Goal: Find specific page/section: Locate a particular part of the current website

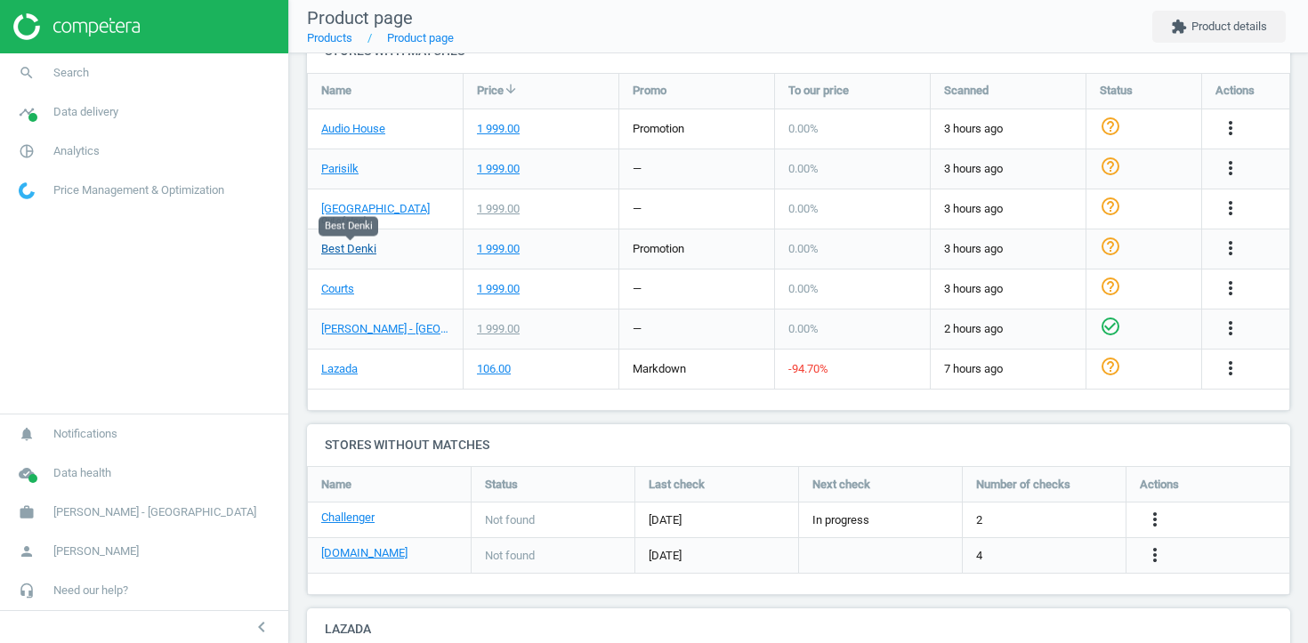
click at [348, 245] on link "Best Denki" at bounding box center [348, 249] width 55 height 16
drag, startPoint x: 397, startPoint y: 247, endPoint x: 322, endPoint y: 250, distance: 74.8
click at [321, 251] on div "Best Denki" at bounding box center [385, 249] width 155 height 39
copy link "Best Denki"
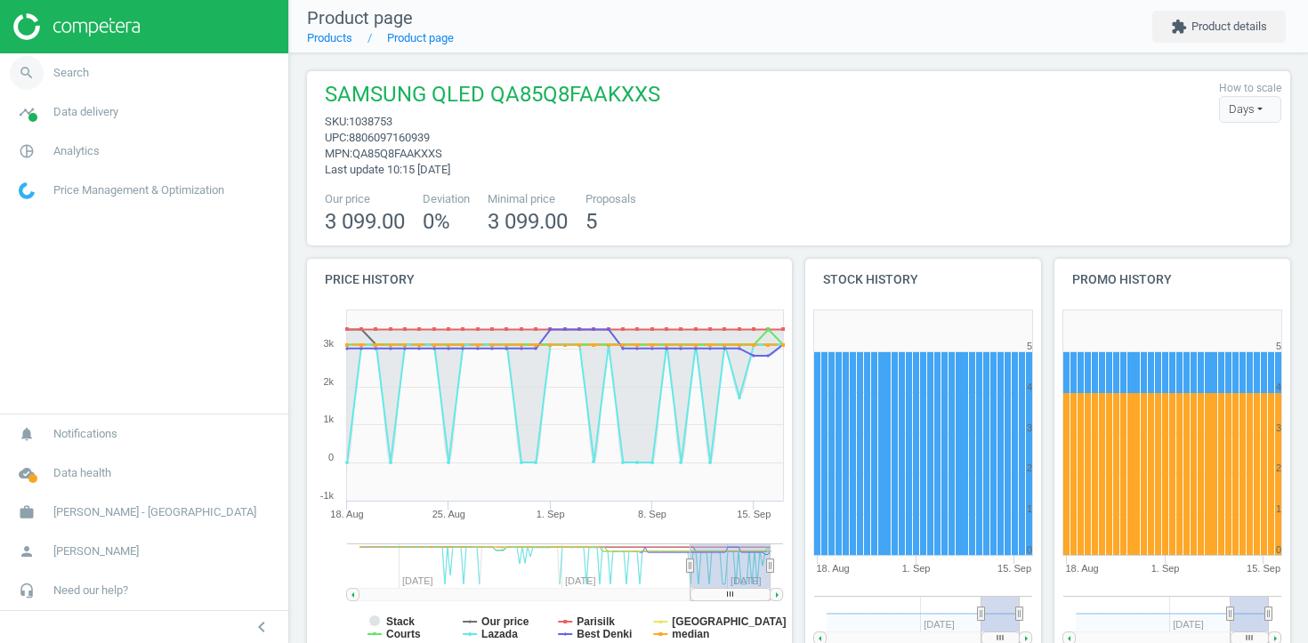
click at [154, 82] on link "search Search" at bounding box center [144, 72] width 288 height 39
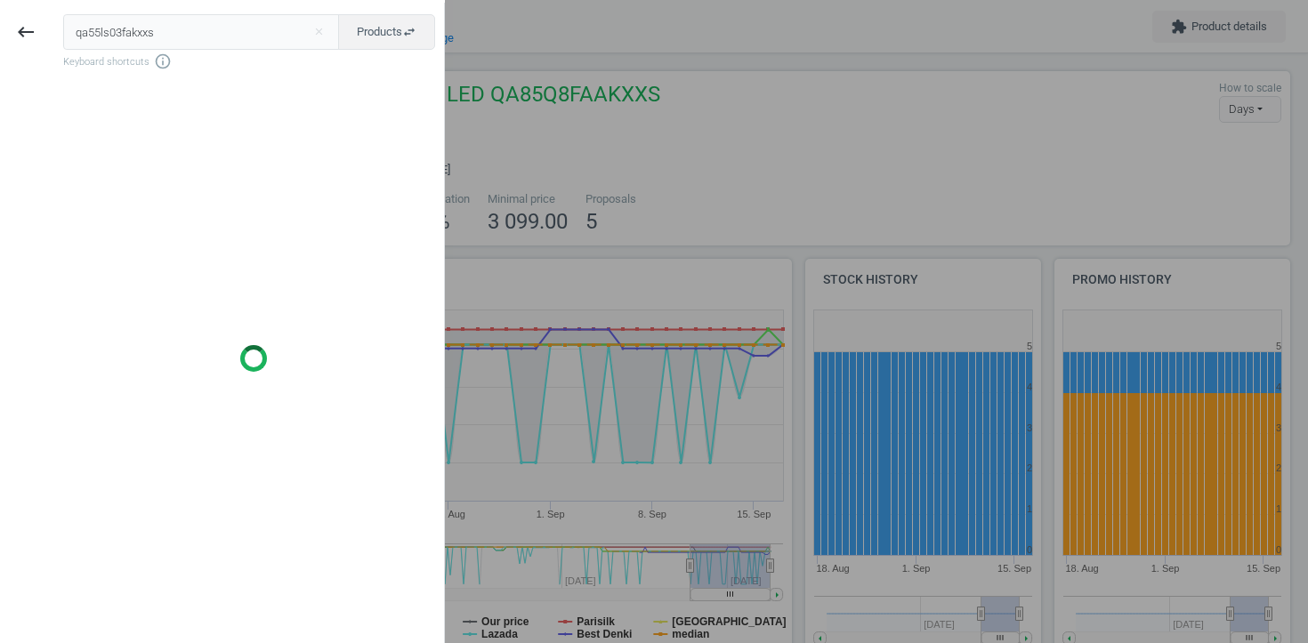
type input "qa55ls03fakxxs"
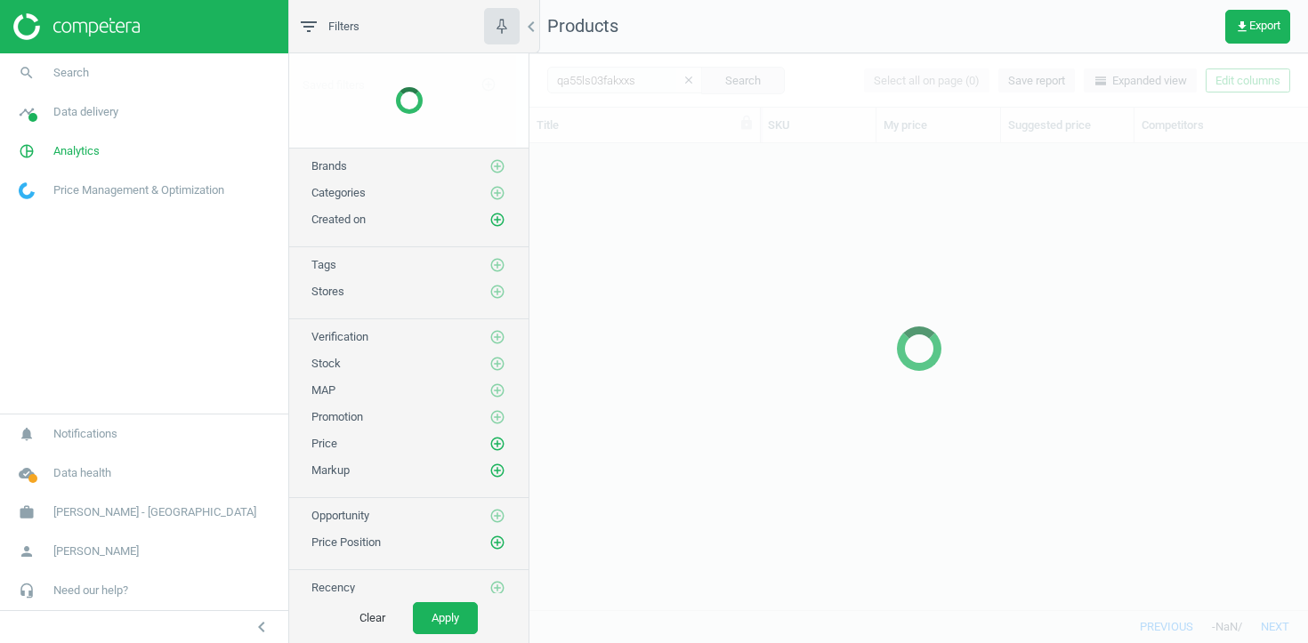
scroll to position [466, 778]
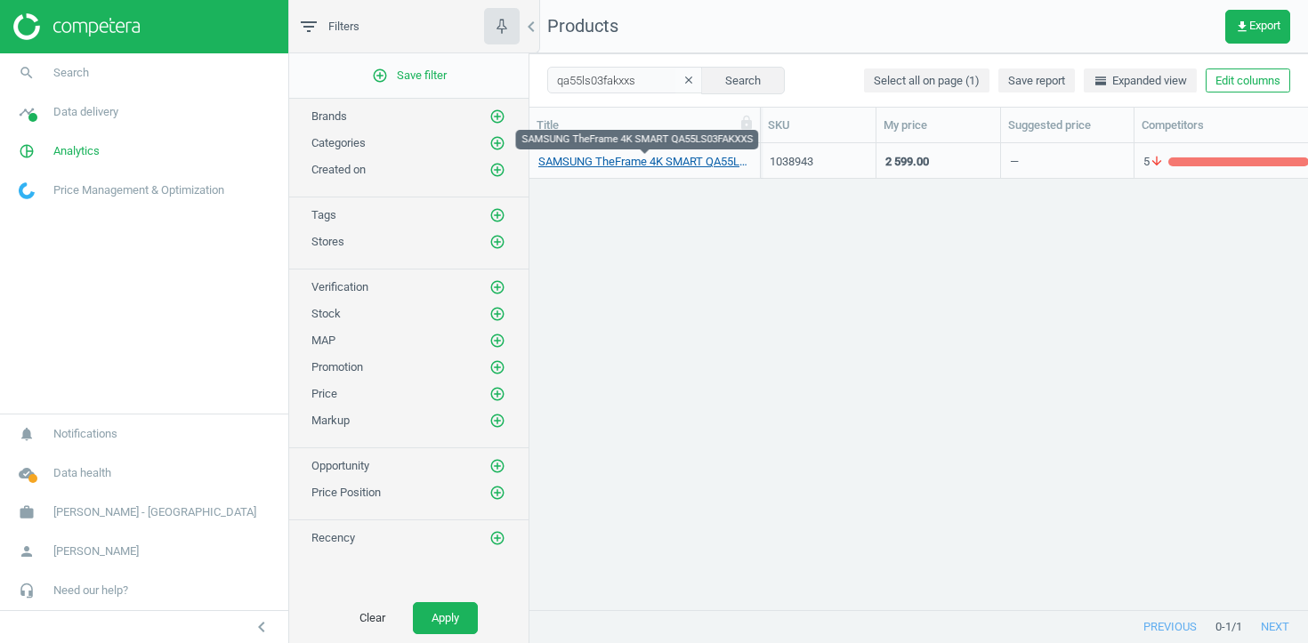
click at [618, 163] on link "SAMSUNG TheFrame 4K SMART QA55LS03FAKXXS" at bounding box center [644, 162] width 213 height 16
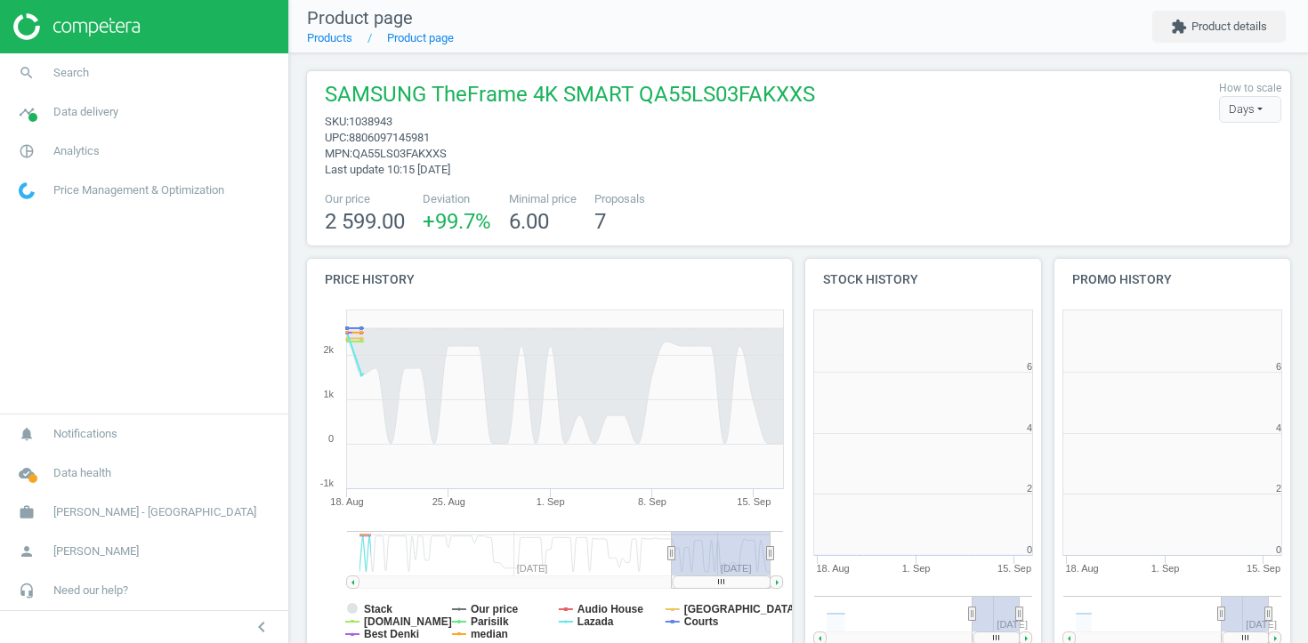
scroll to position [1411, 984]
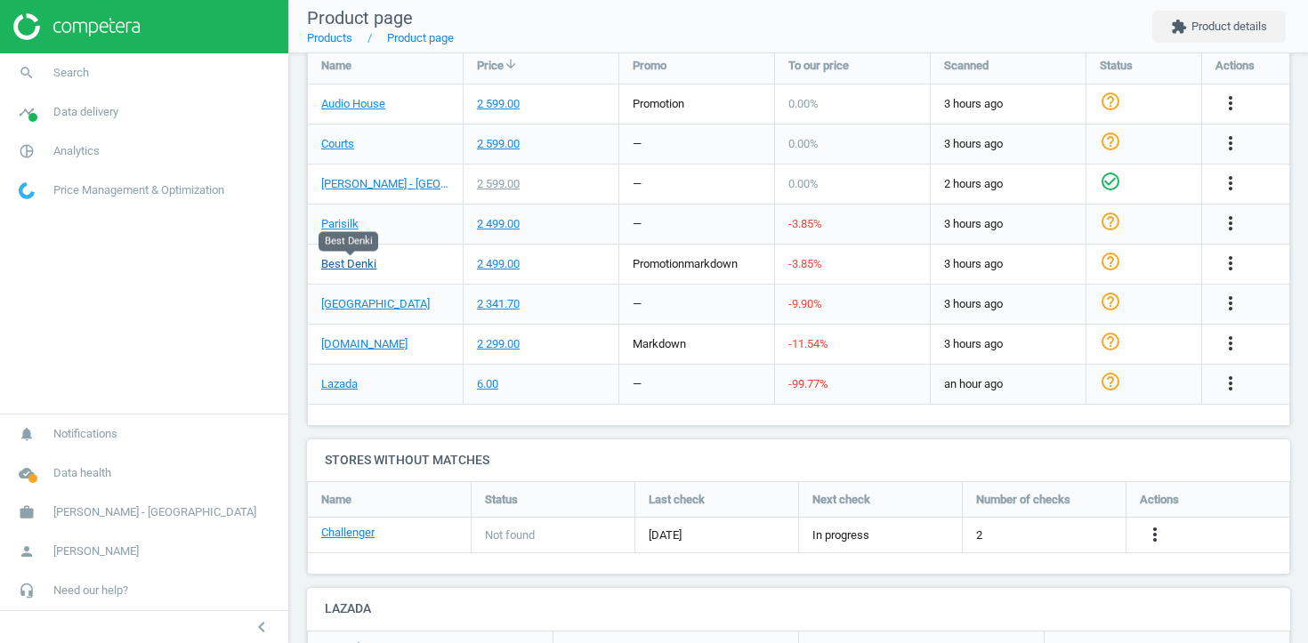
click at [370, 261] on link "Best Denki" at bounding box center [348, 264] width 55 height 16
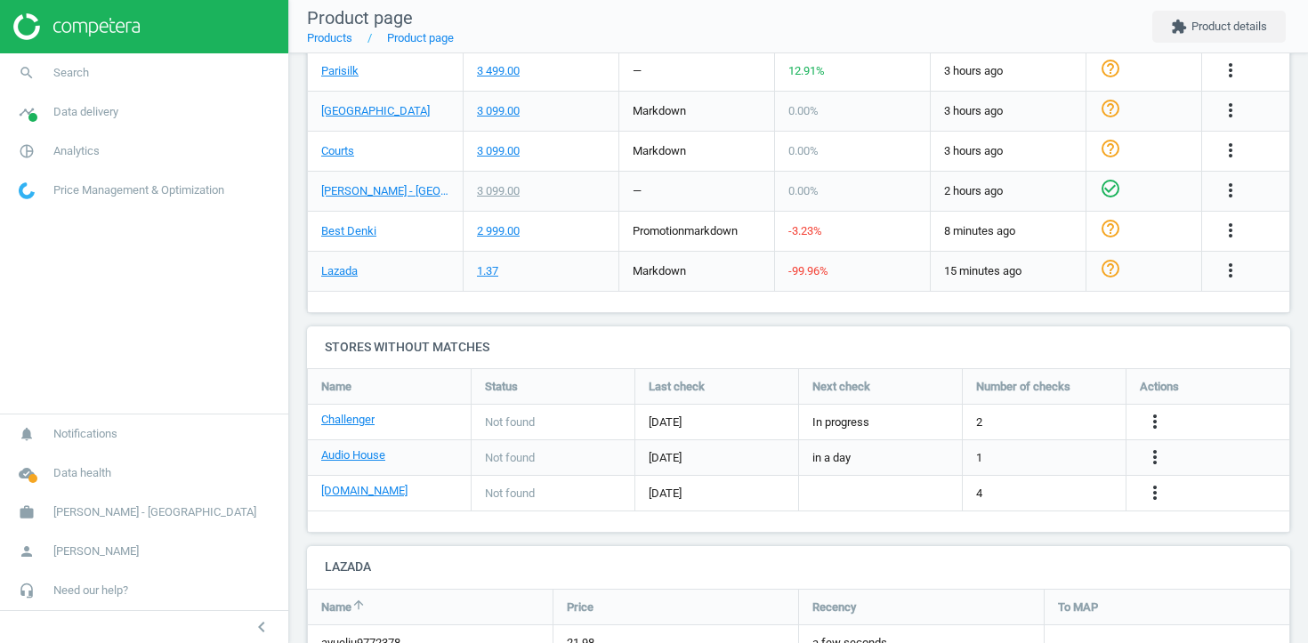
scroll to position [686, 0]
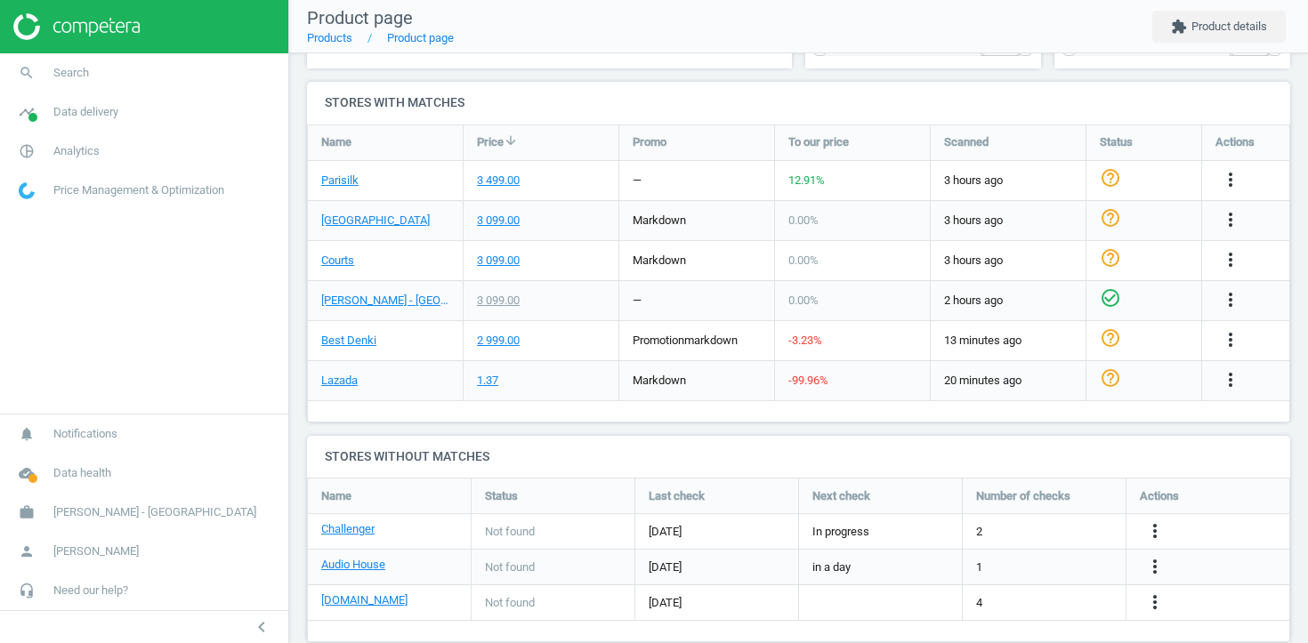
scroll to position [586, 0]
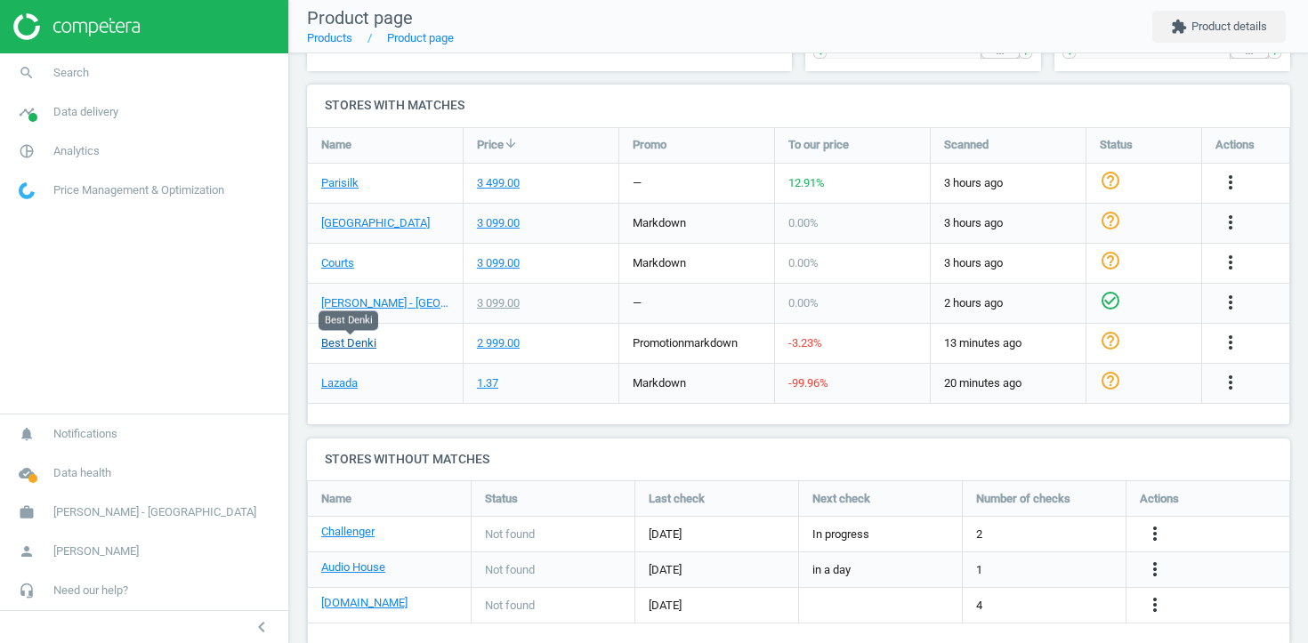
click at [363, 346] on link "Best Denki" at bounding box center [348, 343] width 55 height 16
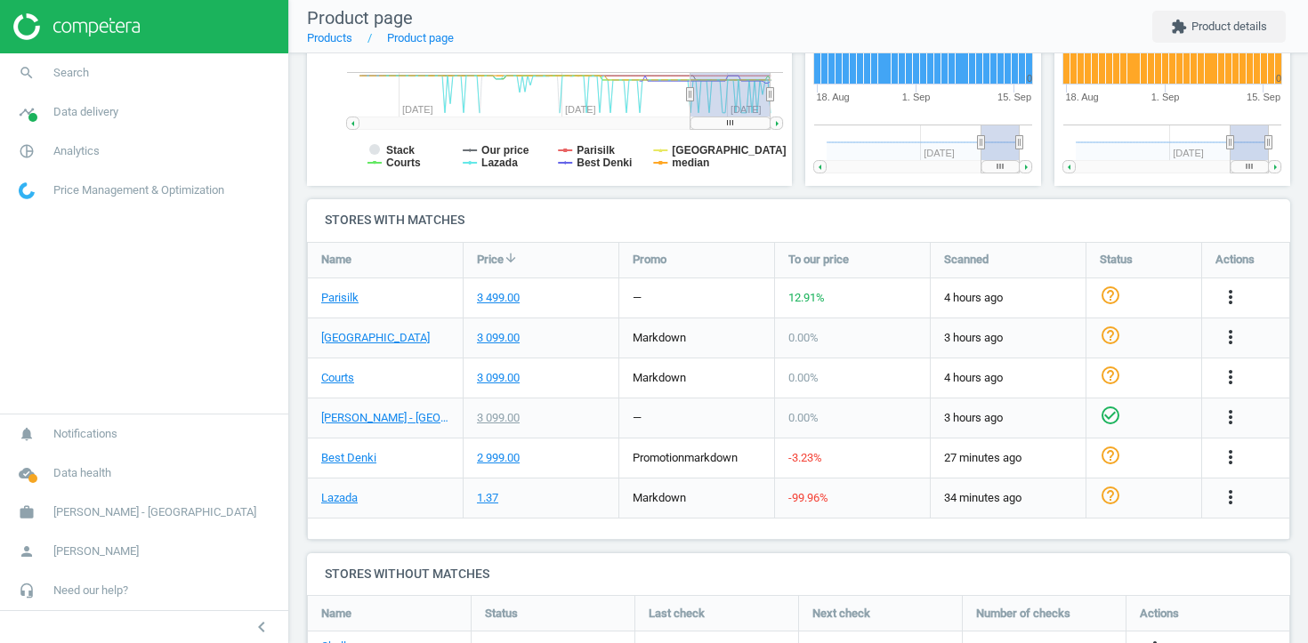
scroll to position [485, 0]
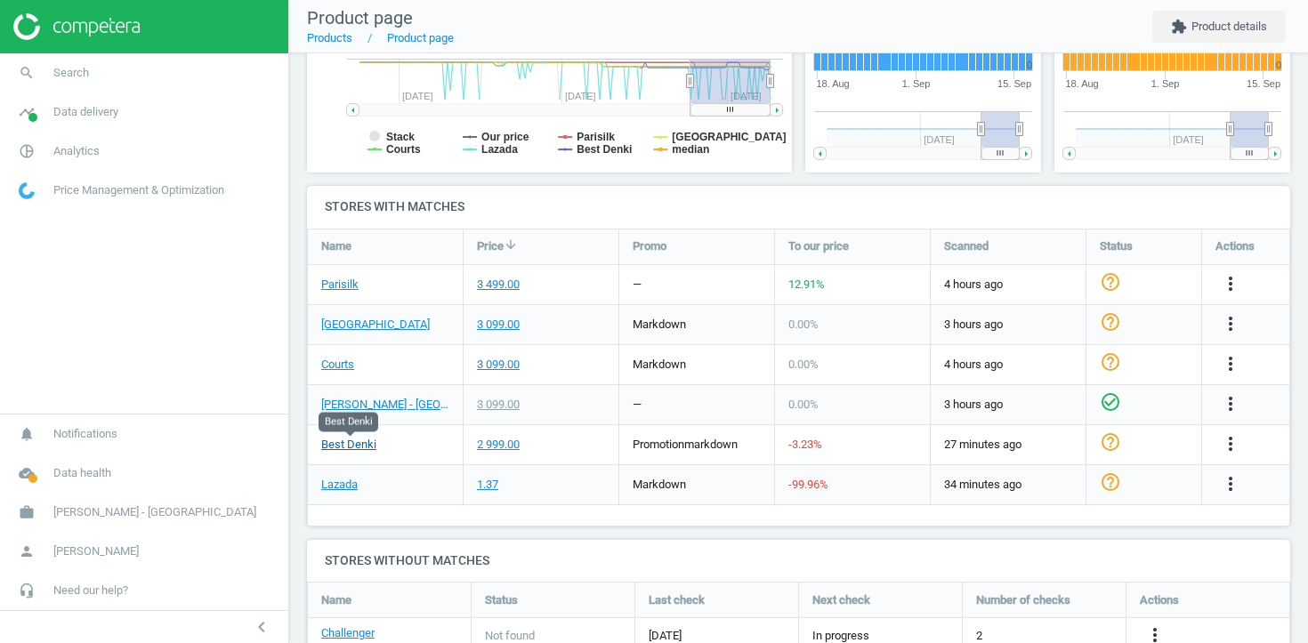
click at [368, 446] on link "Best Denki" at bounding box center [348, 445] width 55 height 16
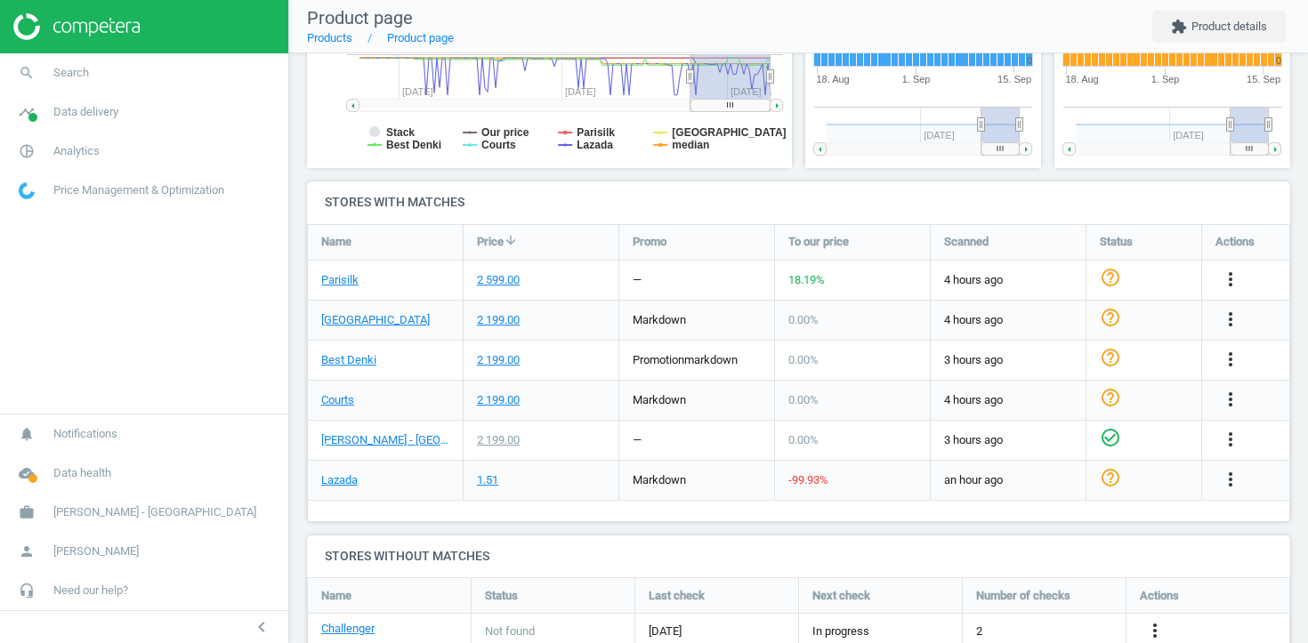
scroll to position [503, 0]
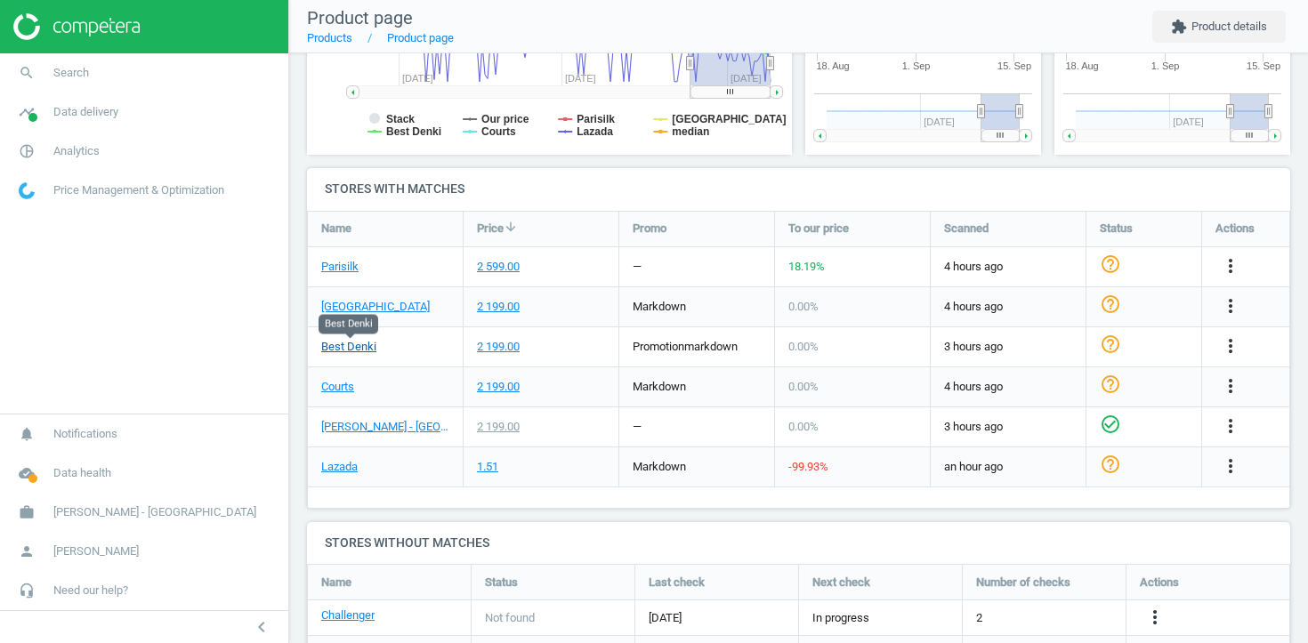
click at [363, 344] on link "Best Denki" at bounding box center [348, 347] width 55 height 16
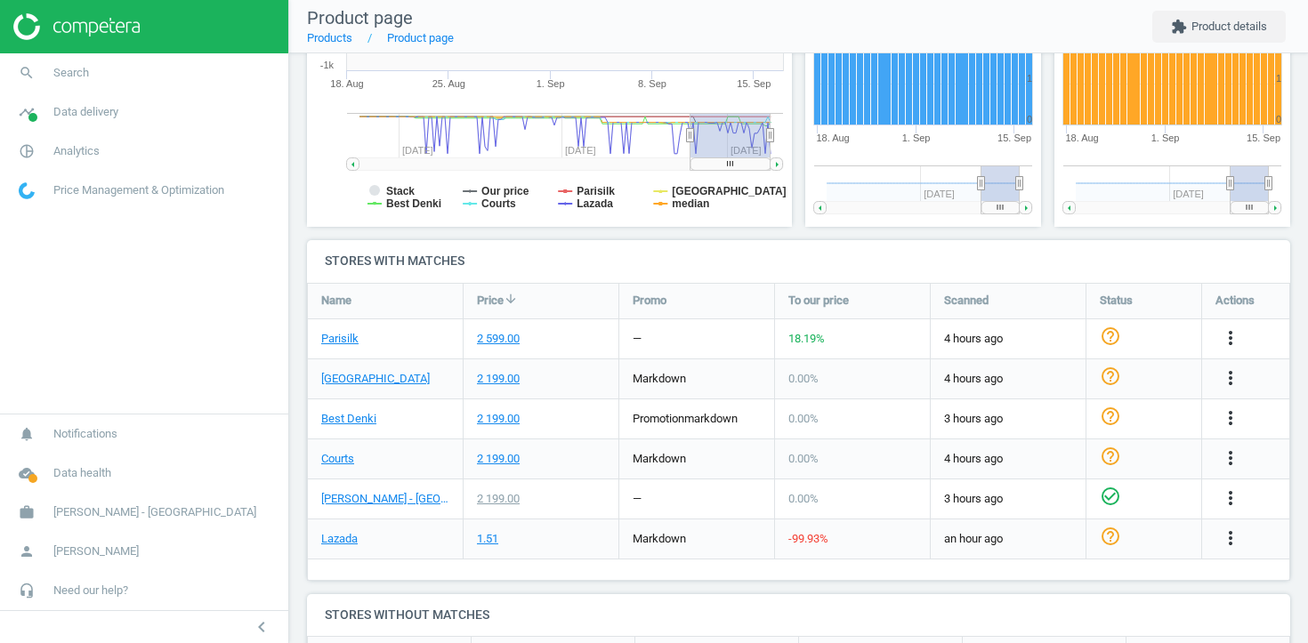
scroll to position [443, 0]
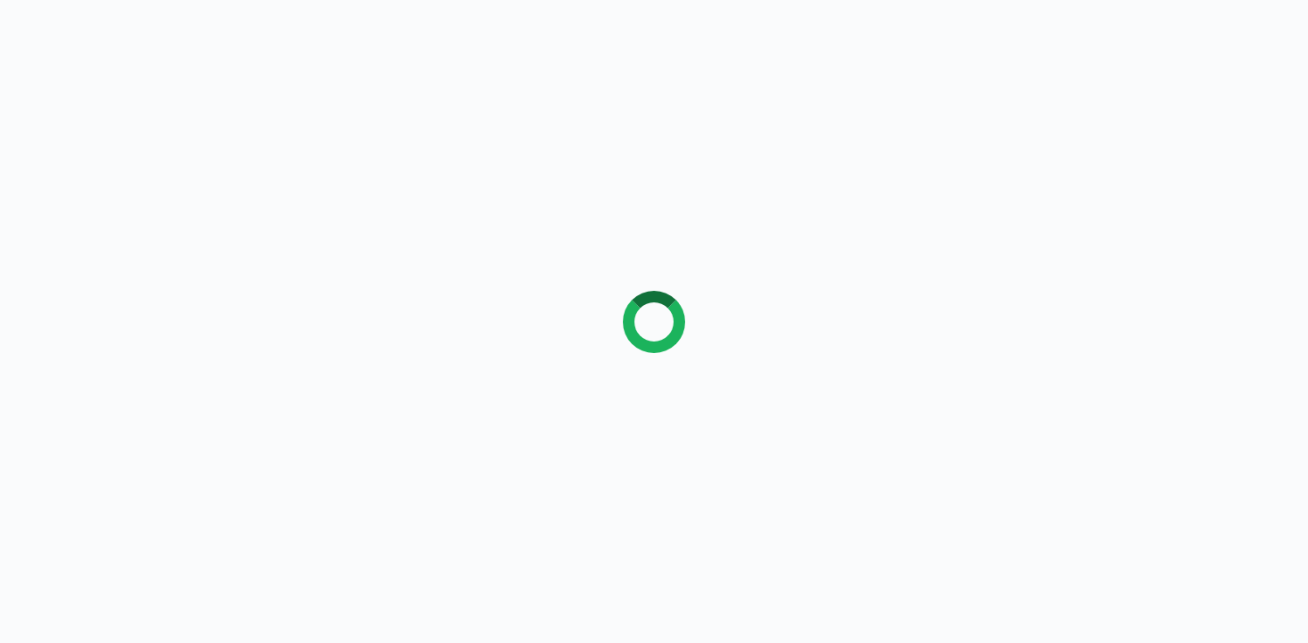
click at [670, 133] on div at bounding box center [654, 321] width 1308 height 643
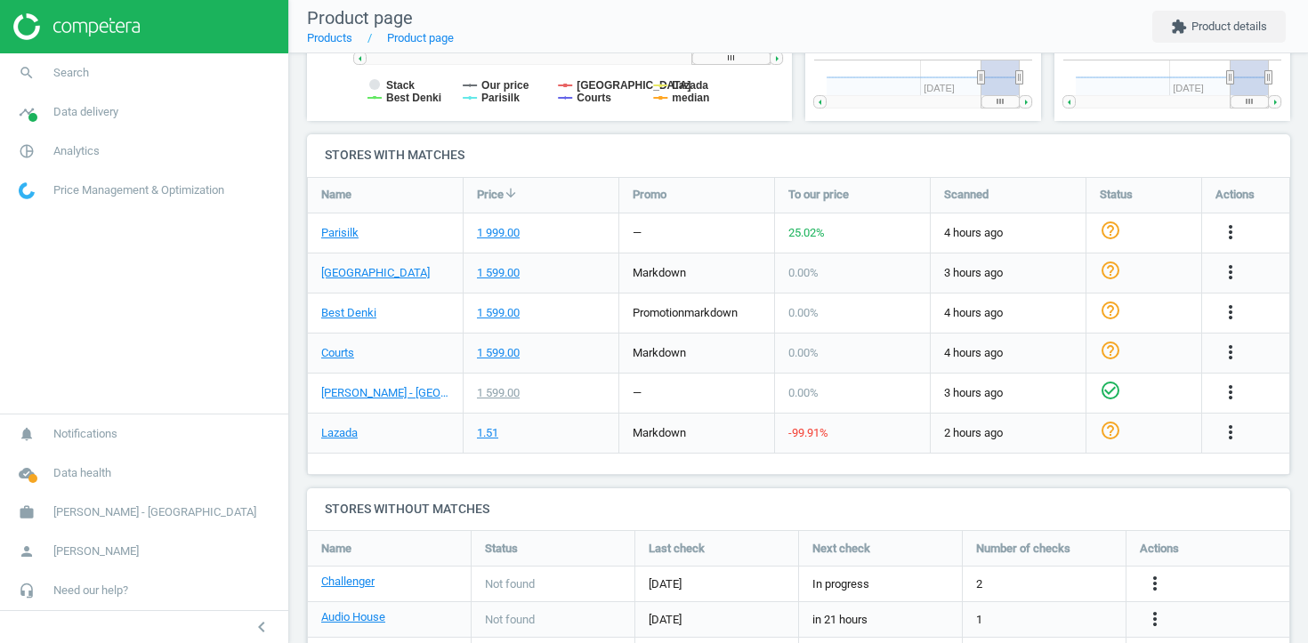
scroll to position [570, 0]
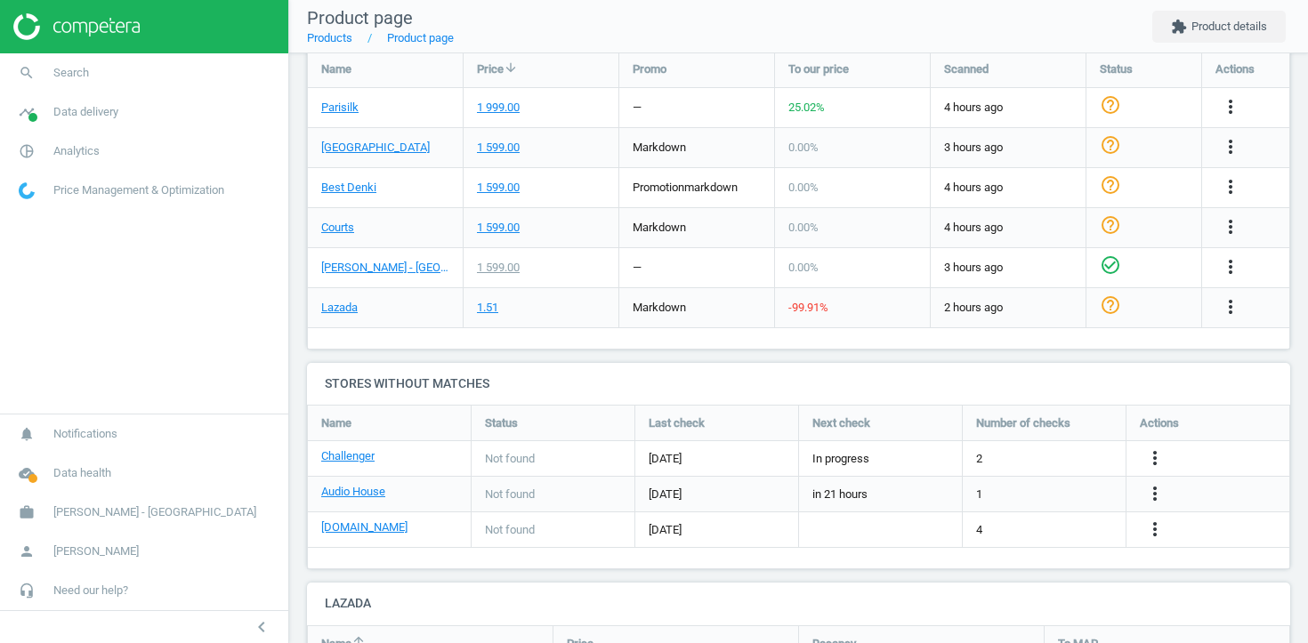
scroll to position [658, 0]
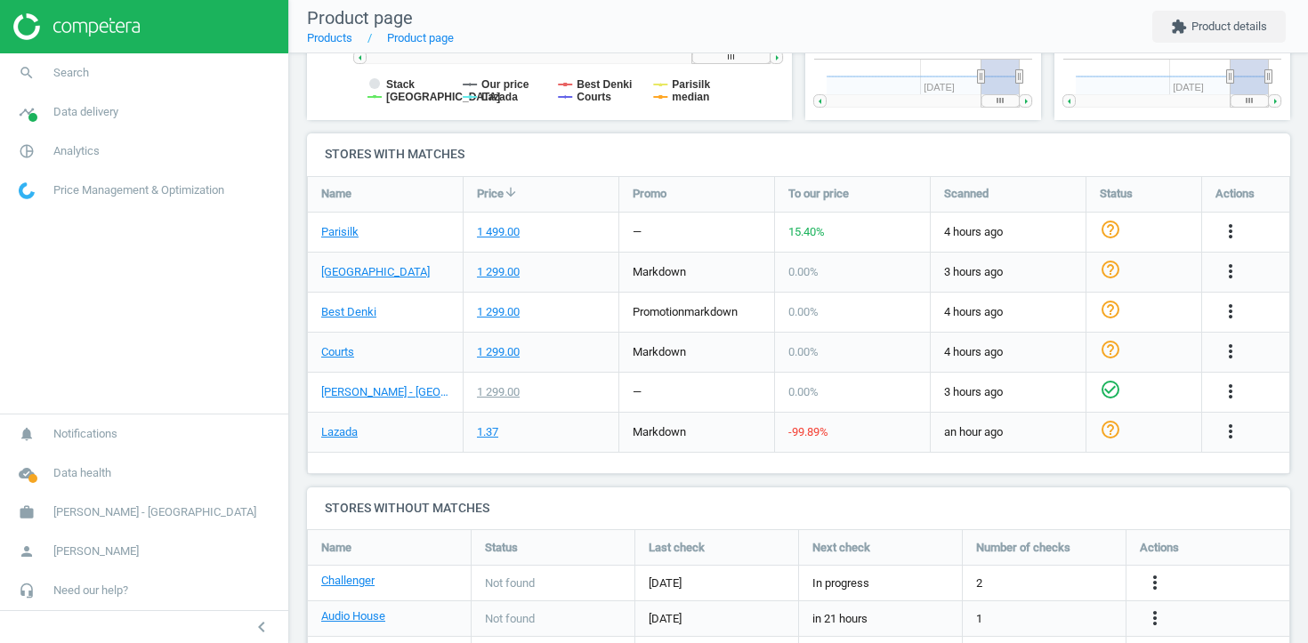
scroll to position [557, 0]
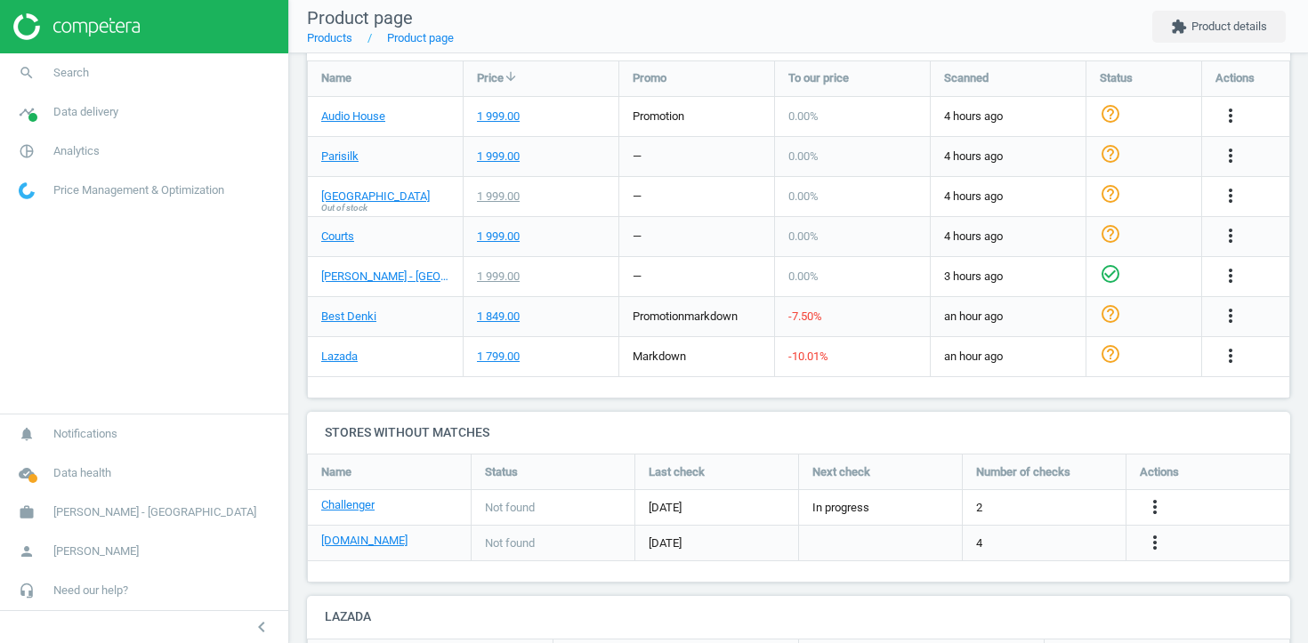
scroll to position [643, 0]
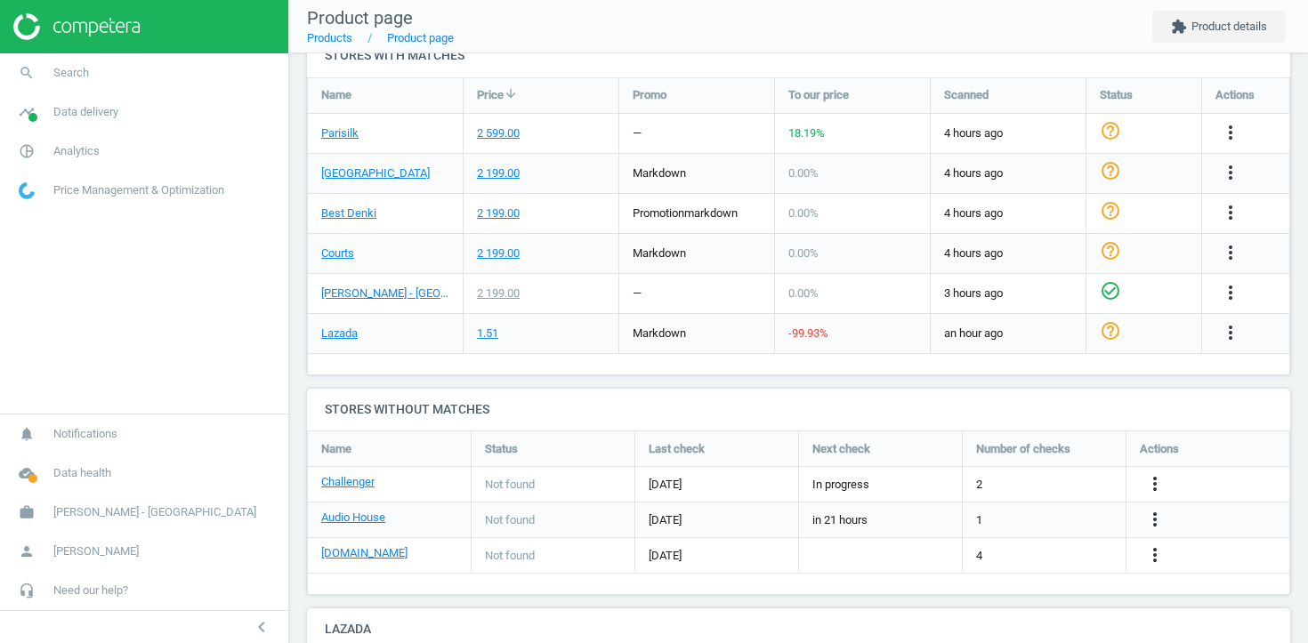
scroll to position [635, 0]
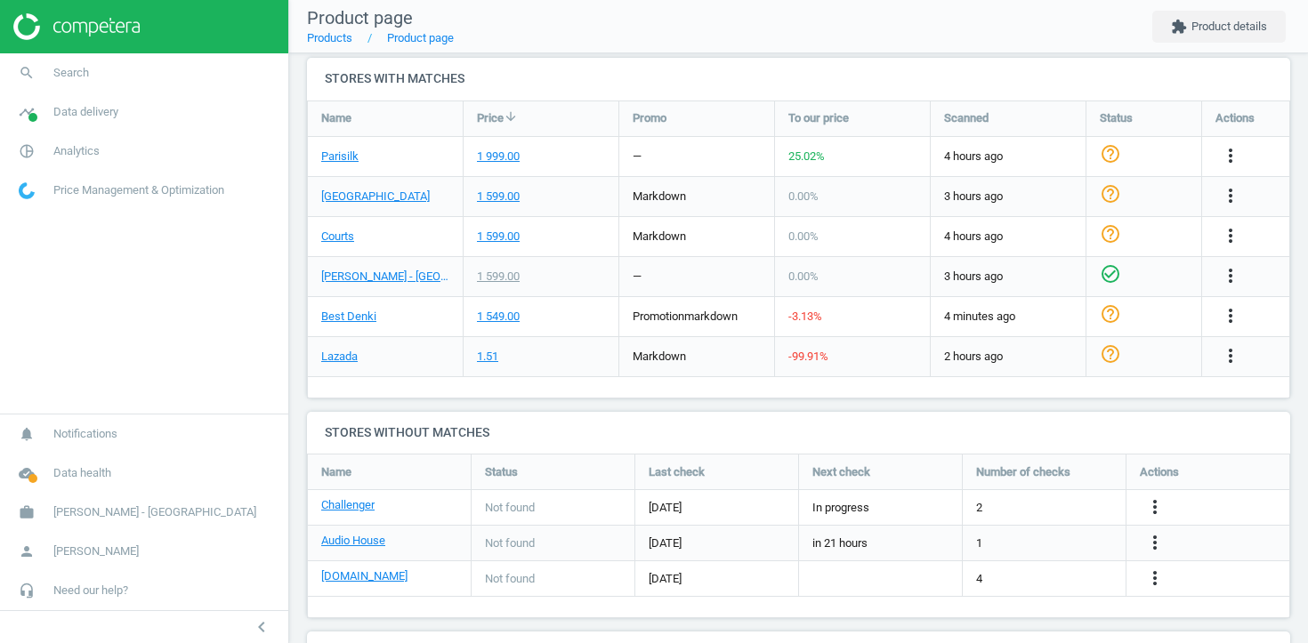
scroll to position [611, 0]
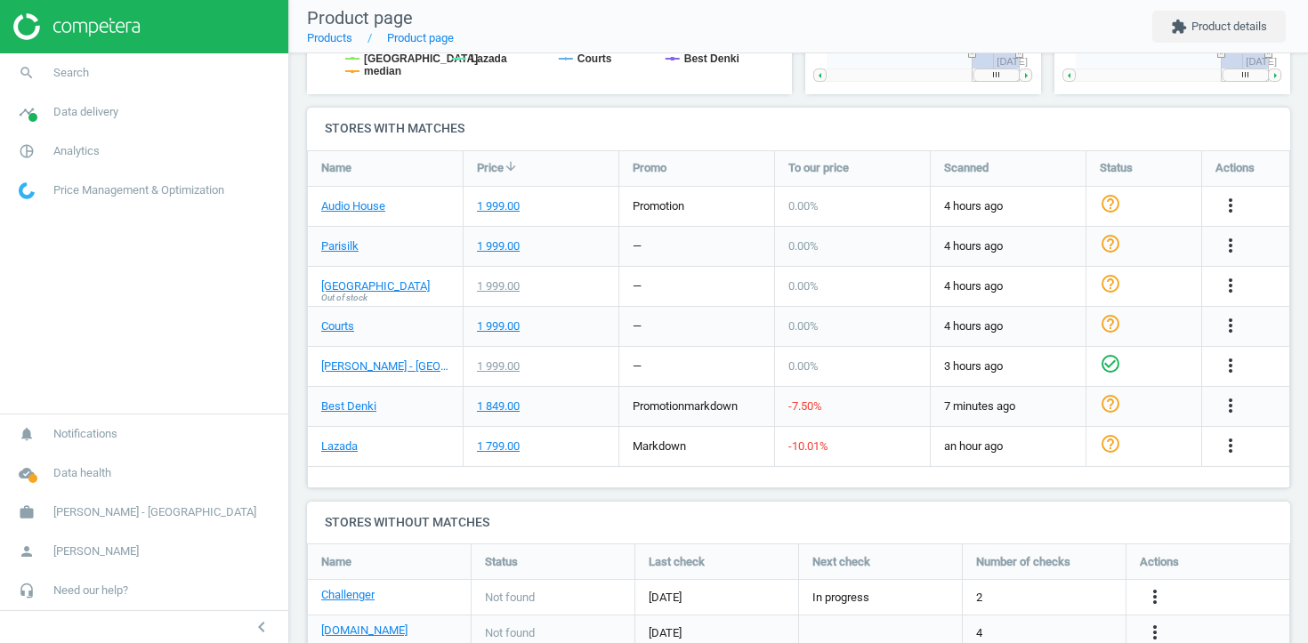
scroll to position [564, 0]
click at [369, 407] on link "Best Denki" at bounding box center [348, 406] width 55 height 16
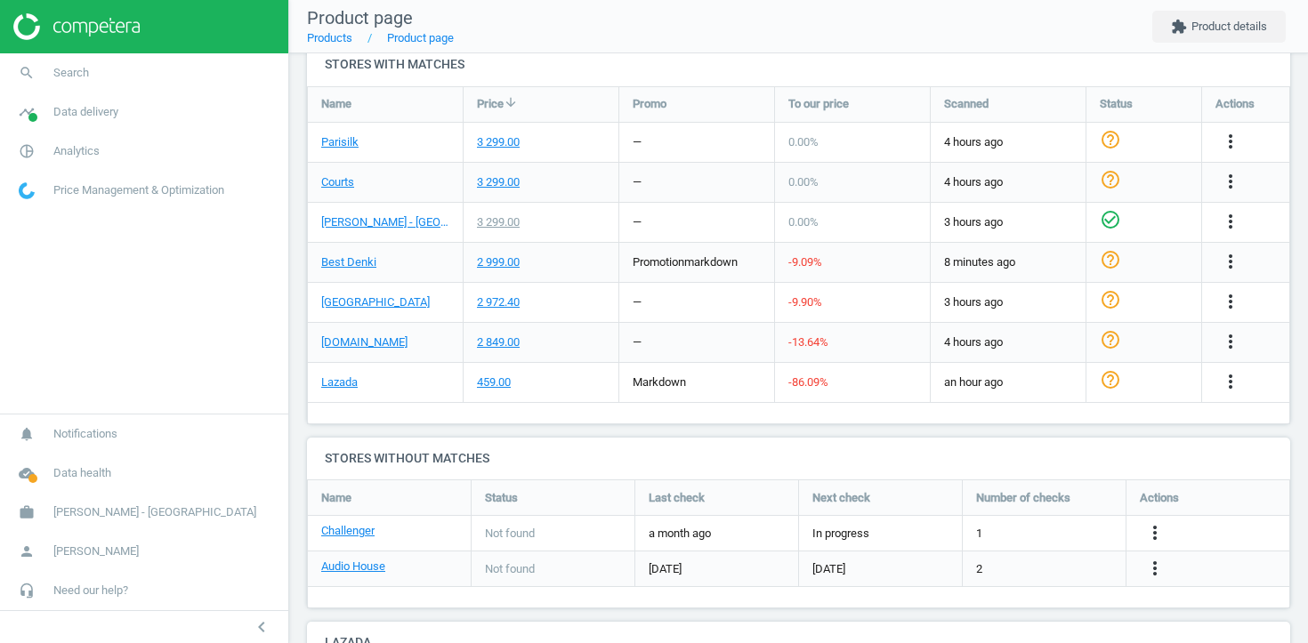
scroll to position [623, 0]
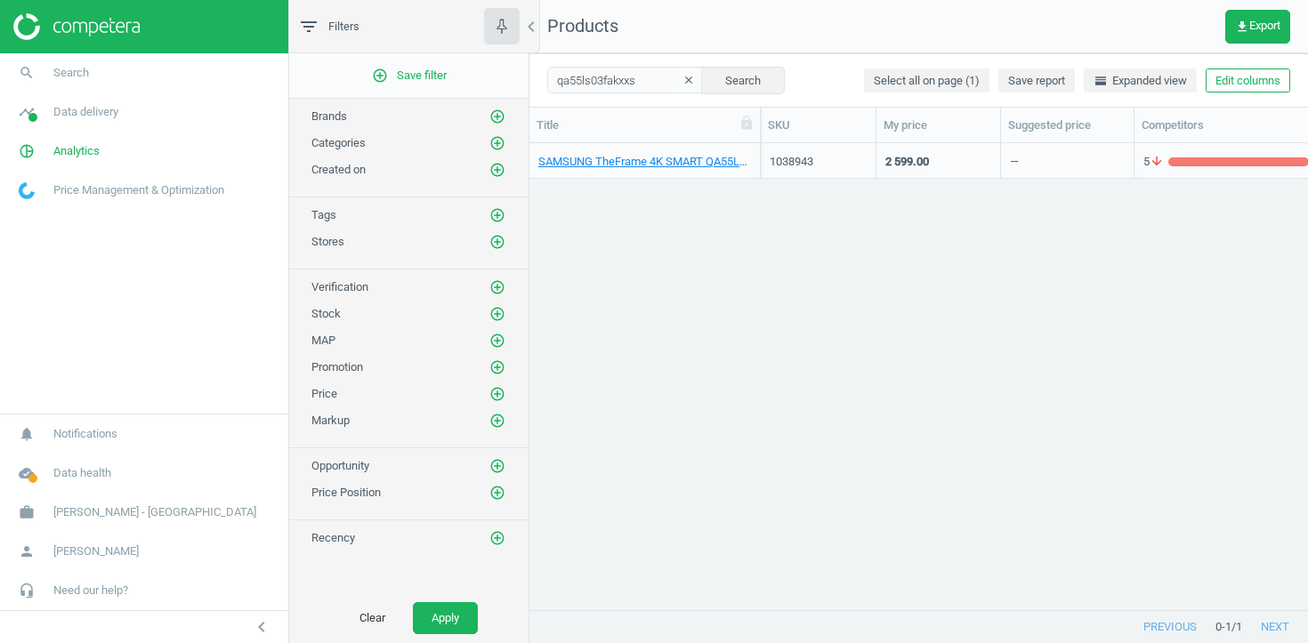
scroll to position [466, 778]
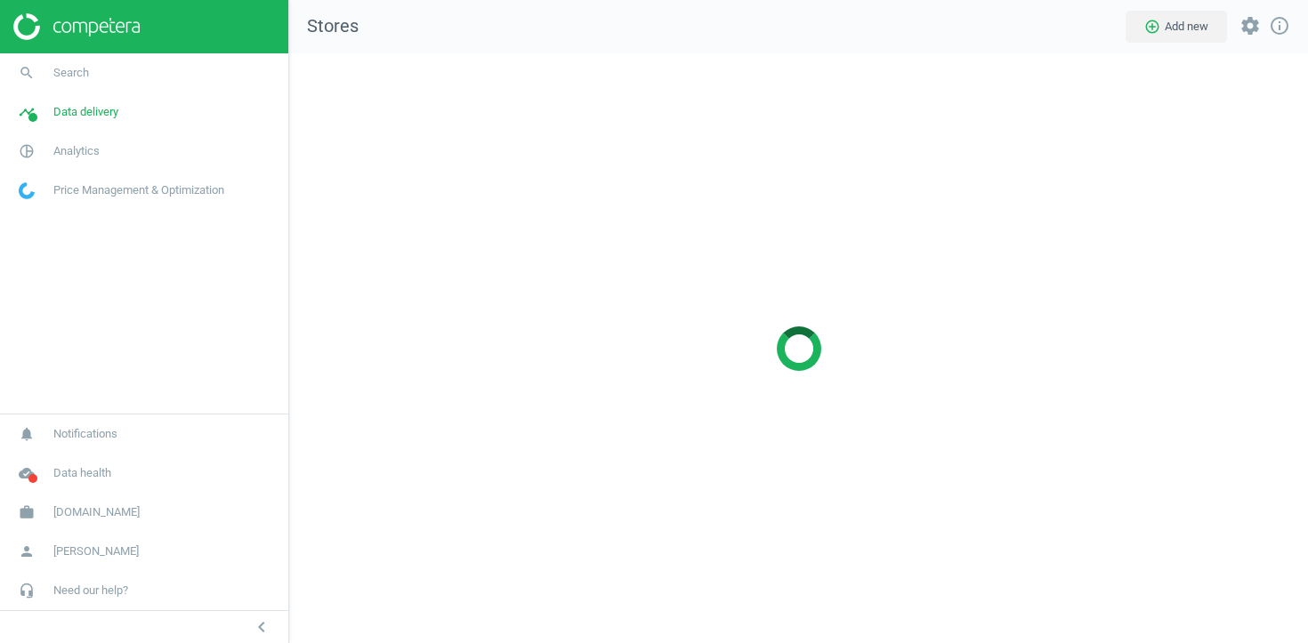
scroll to position [591, 1020]
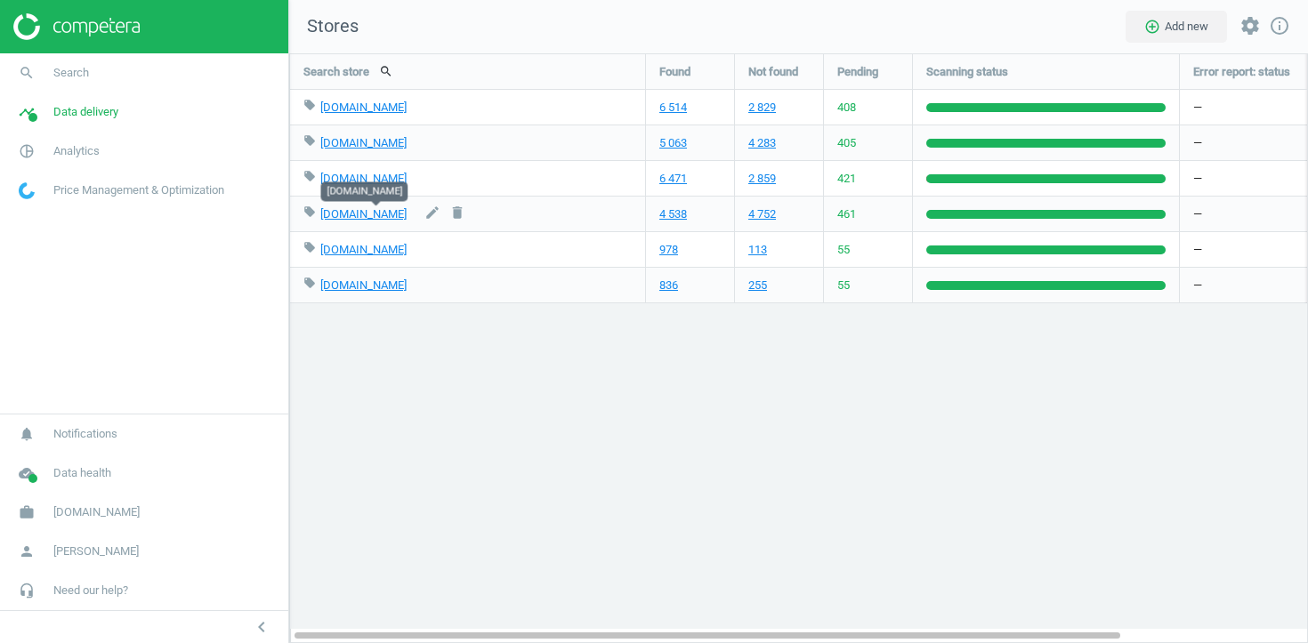
drag, startPoint x: 319, startPoint y: 108, endPoint x: 432, endPoint y: 215, distance: 156.1
click at [432, 54] on div "local_offer [DOMAIN_NAME] edit delete 6 514 2 829 408 — — — local_offer [DOMAIN…" at bounding box center [798, 54] width 1017 height 0
drag, startPoint x: 434, startPoint y: 215, endPoint x: 319, endPoint y: 109, distance: 157.4
click at [319, 54] on div "local_offer [DOMAIN_NAME] edit delete 6 514 2 829 408 — — — local_offer [DOMAIN…" at bounding box center [798, 54] width 1017 height 0
copy div "[DOMAIN_NAME] edit delete 6 514 2 829 408 — — — local_offer [DOMAIN_NAME] edit …"
